Goal: Information Seeking & Learning: Learn about a topic

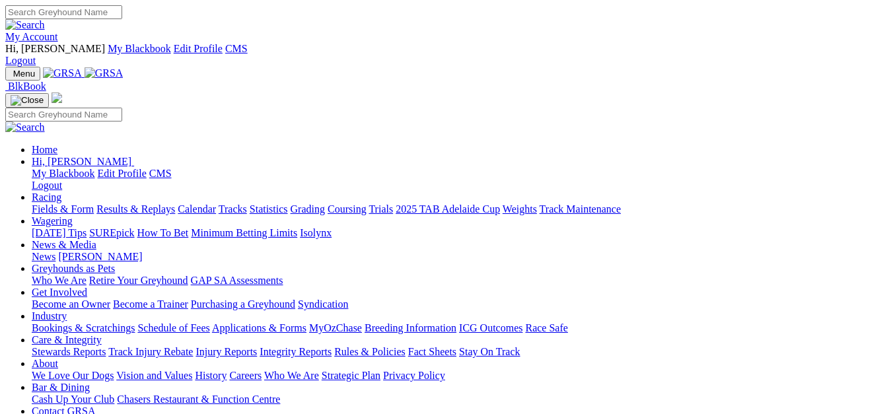
click at [175, 203] on link "Results & Replays" at bounding box center [135, 208] width 79 height 11
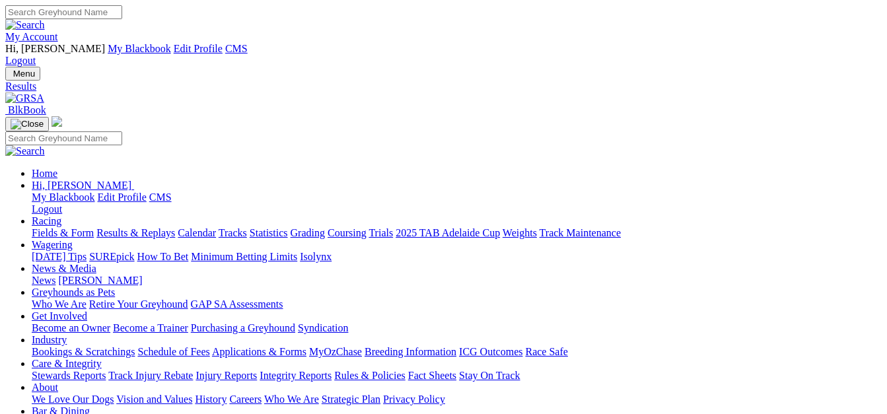
scroll to position [66, 0]
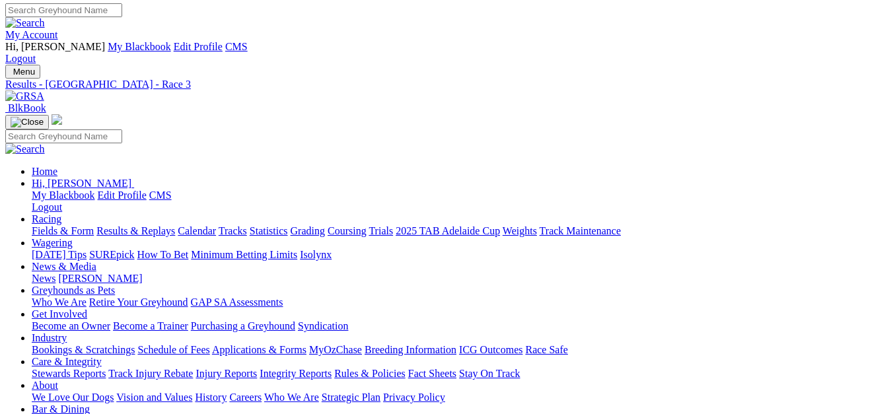
scroll to position [68, 0]
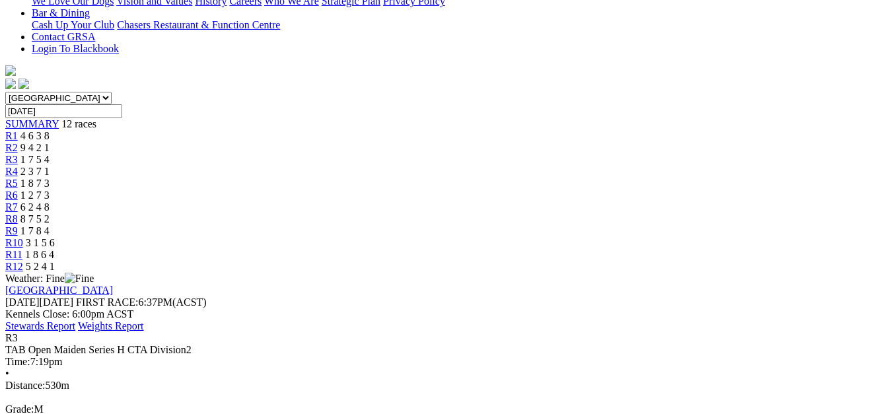
scroll to position [464, 0]
